Goal: Navigation & Orientation: Locate item on page

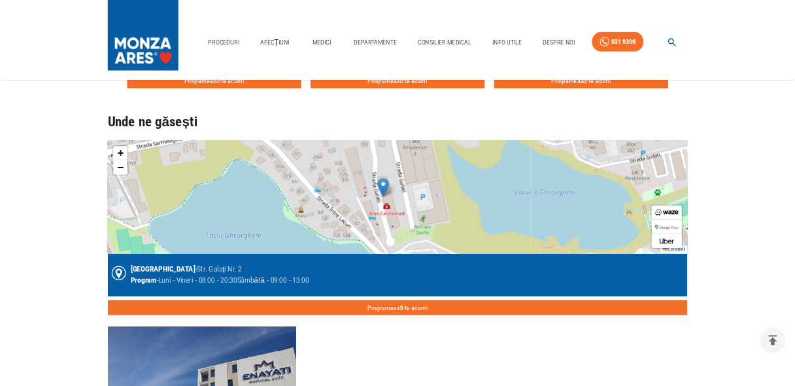
scroll to position [981, 0]
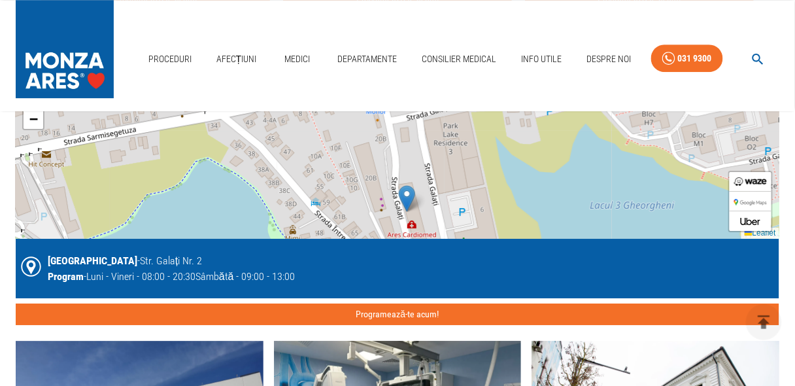
drag, startPoint x: 413, startPoint y: 167, endPoint x: 422, endPoint y: 218, distance: 52.3
click at [422, 218] on div "+ − Leaflet" at bounding box center [398, 160] width 764 height 157
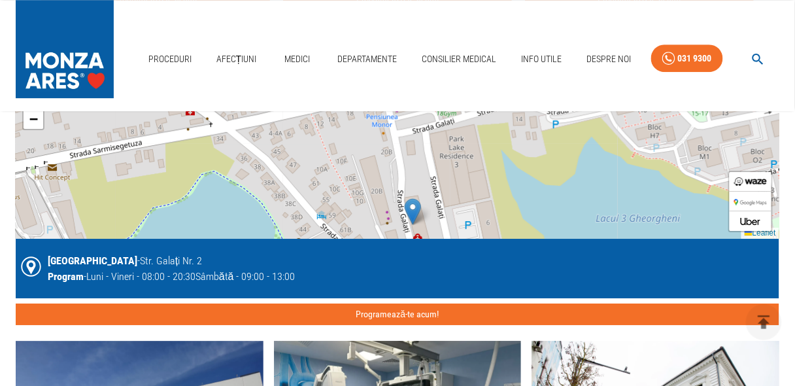
drag, startPoint x: 401, startPoint y: 133, endPoint x: 407, endPoint y: 146, distance: 14.3
click at [407, 146] on div "+ − Leaflet" at bounding box center [398, 160] width 764 height 157
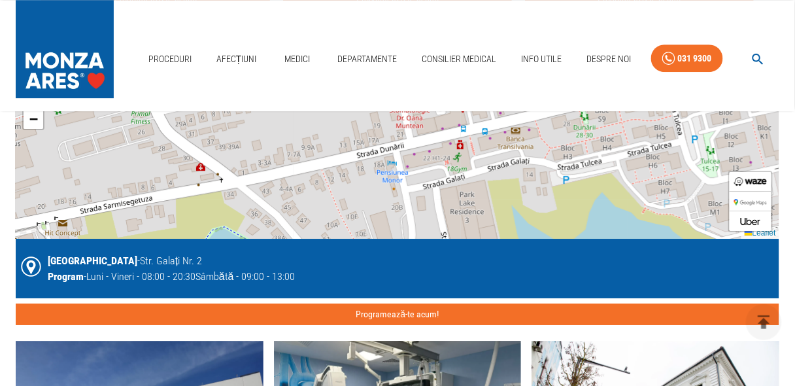
drag, startPoint x: 397, startPoint y: 130, endPoint x: 408, endPoint y: 186, distance: 56.5
click at [408, 186] on div "+ − Leaflet" at bounding box center [398, 160] width 764 height 157
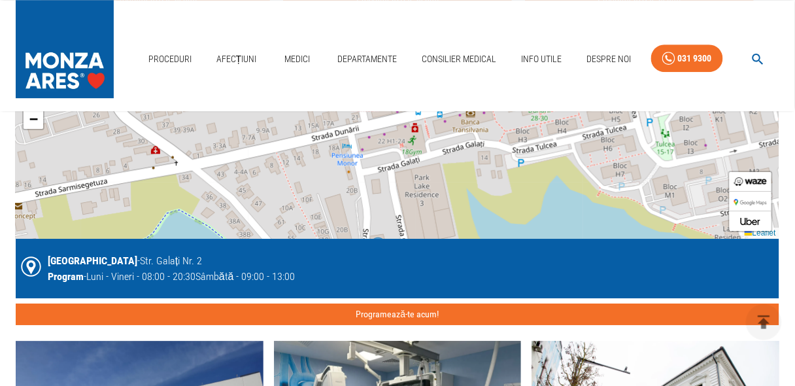
drag, startPoint x: 286, startPoint y: 173, endPoint x: 241, endPoint y: 156, distance: 48.2
click at [241, 156] on div "+ − Leaflet" at bounding box center [398, 160] width 764 height 157
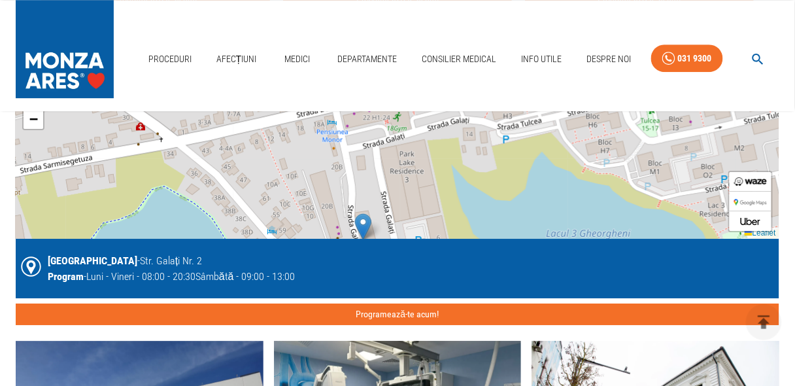
drag, startPoint x: 415, startPoint y: 148, endPoint x: 400, endPoint y: 124, distance: 27.9
click at [400, 124] on div "+ − Leaflet" at bounding box center [398, 160] width 764 height 157
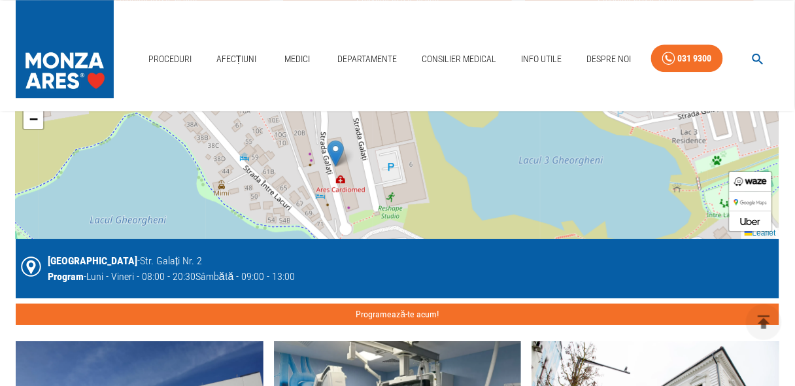
drag, startPoint x: 380, startPoint y: 201, endPoint x: 352, endPoint y: 127, distance: 78.8
click at [352, 127] on div "+ − Leaflet" at bounding box center [398, 160] width 764 height 157
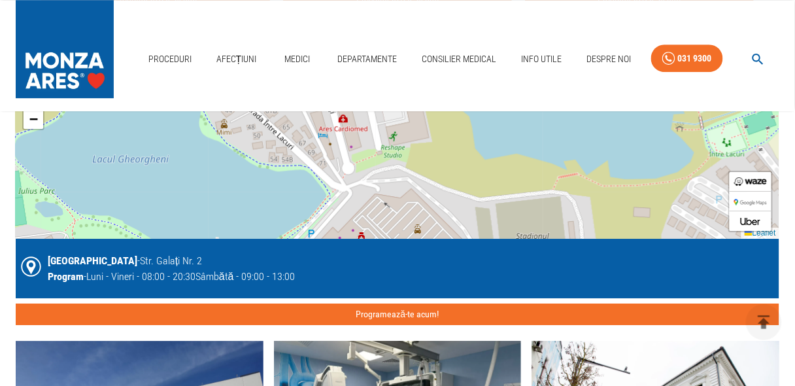
drag, startPoint x: 346, startPoint y: 209, endPoint x: 348, endPoint y: 150, distance: 59.5
click at [348, 150] on div "+ − Leaflet" at bounding box center [398, 160] width 764 height 157
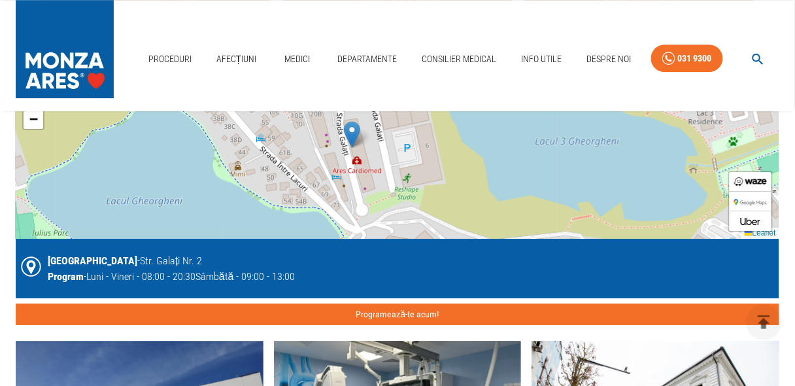
drag, startPoint x: 354, startPoint y: 188, endPoint x: 368, endPoint y: 231, distance: 44.7
click at [368, 231] on div "+ − Leaflet" at bounding box center [398, 160] width 764 height 157
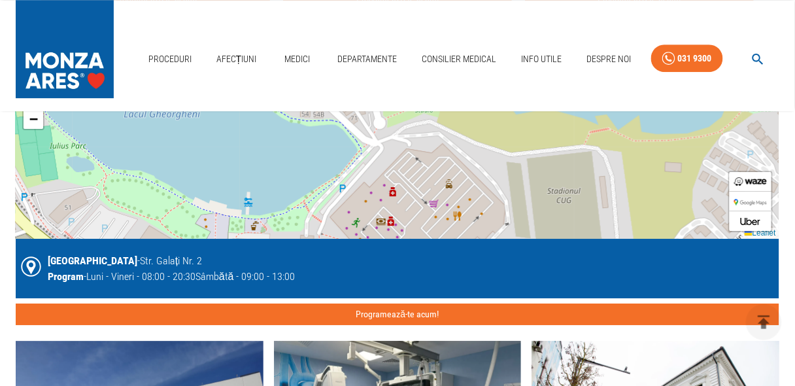
drag, startPoint x: 366, startPoint y: 211, endPoint x: 384, endPoint y: 124, distance: 88.7
click at [384, 124] on div "+ − Leaflet" at bounding box center [398, 160] width 764 height 157
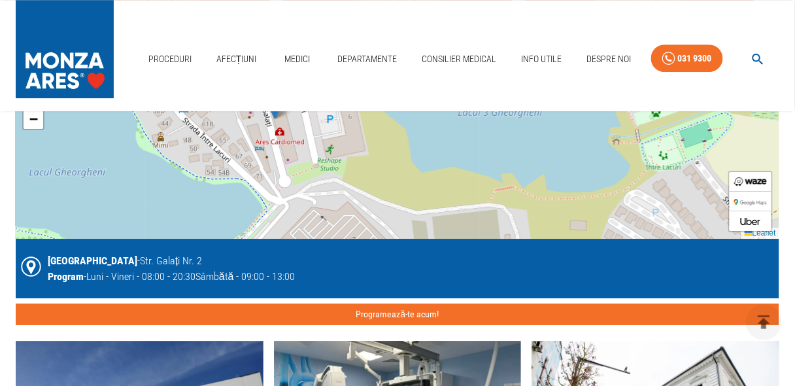
drag, startPoint x: 409, startPoint y: 154, endPoint x: 318, endPoint y: 209, distance: 105.6
click at [318, 209] on div "+ − Leaflet" at bounding box center [398, 160] width 764 height 157
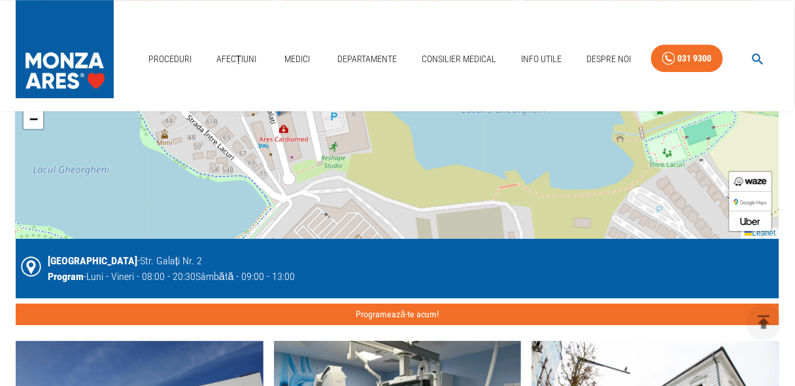
click at [302, 144] on div "+ − Leaflet" at bounding box center [398, 160] width 764 height 157
